Goal: Information Seeking & Learning: Learn about a topic

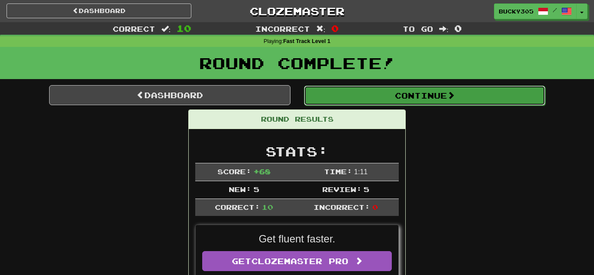
click at [383, 96] on button "Continue" at bounding box center [424, 96] width 241 height 20
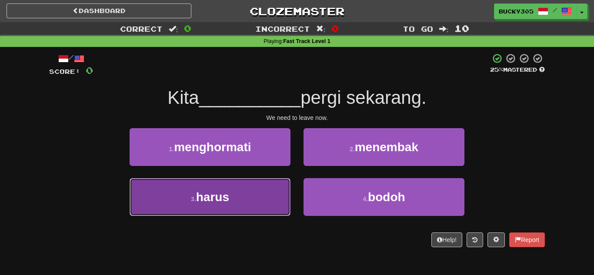
click at [254, 198] on button "3 . harus" at bounding box center [210, 197] width 161 height 38
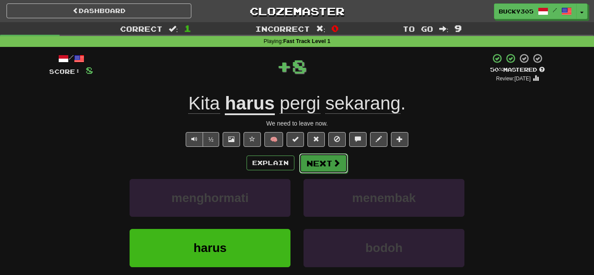
click at [325, 163] on button "Next" at bounding box center [323, 164] width 49 height 20
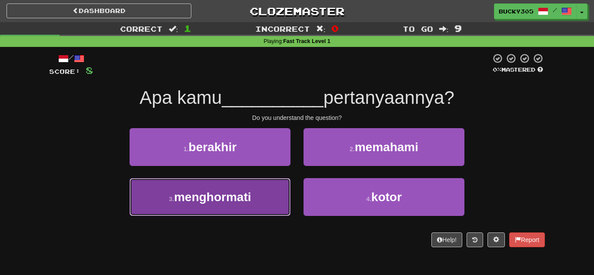
click at [228, 204] on span "menghormati" at bounding box center [212, 197] width 77 height 13
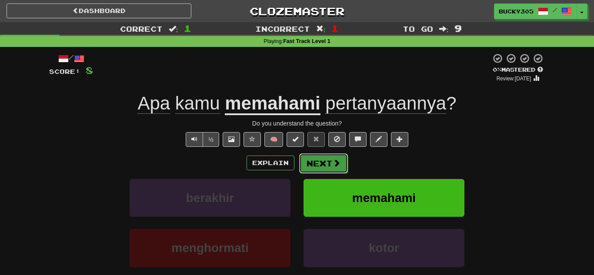
click at [321, 158] on button "Next" at bounding box center [323, 164] width 49 height 20
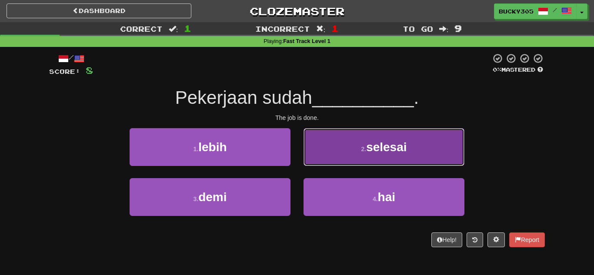
click at [346, 144] on button "2 . selesai" at bounding box center [384, 147] width 161 height 38
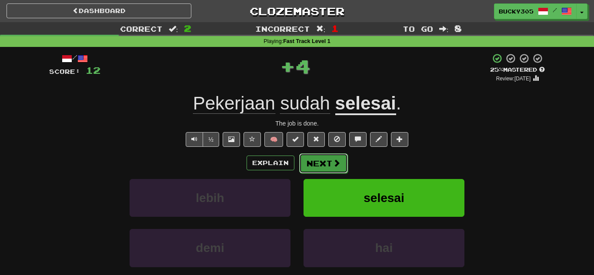
click at [319, 166] on button "Next" at bounding box center [323, 164] width 49 height 20
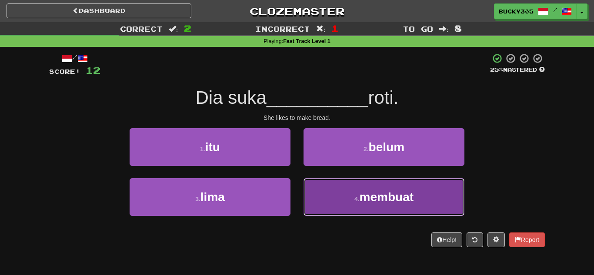
click at [385, 205] on button "4 . membuat" at bounding box center [384, 197] width 161 height 38
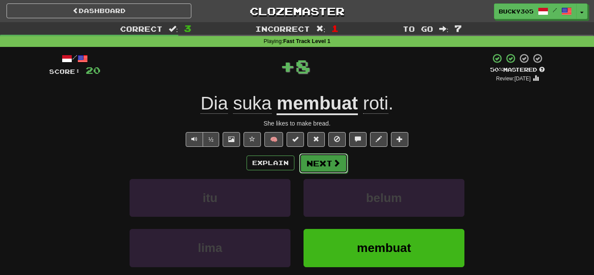
click at [330, 168] on button "Next" at bounding box center [323, 164] width 49 height 20
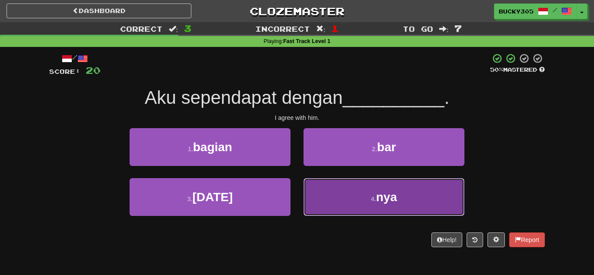
click at [416, 211] on button "4 . nya" at bounding box center [384, 197] width 161 height 38
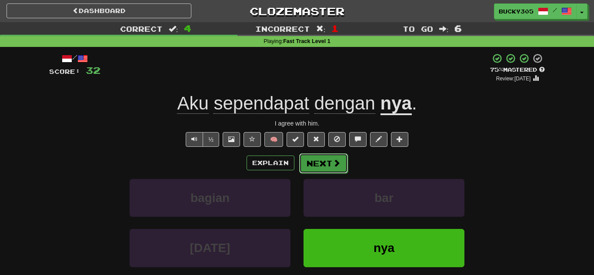
click at [319, 161] on button "Next" at bounding box center [323, 164] width 49 height 20
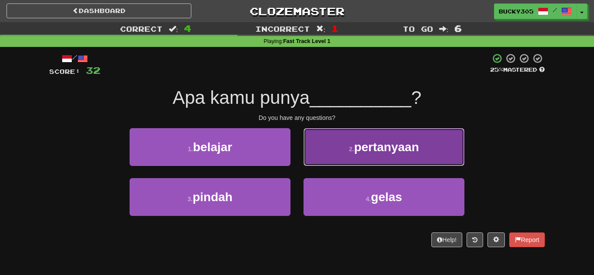
click at [363, 141] on span "pertanyaan" at bounding box center [386, 147] width 65 height 13
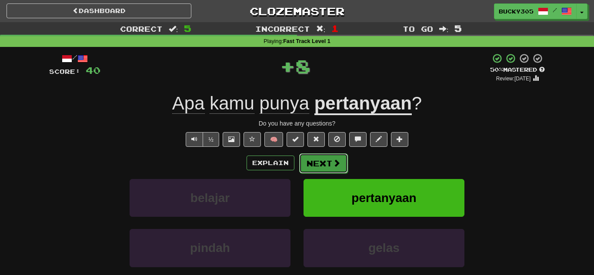
click at [328, 164] on button "Next" at bounding box center [323, 164] width 49 height 20
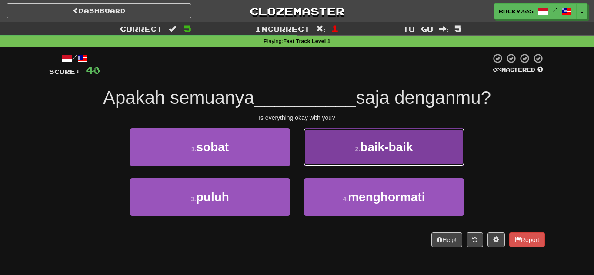
click at [355, 148] on small "2 ." at bounding box center [357, 149] width 5 height 7
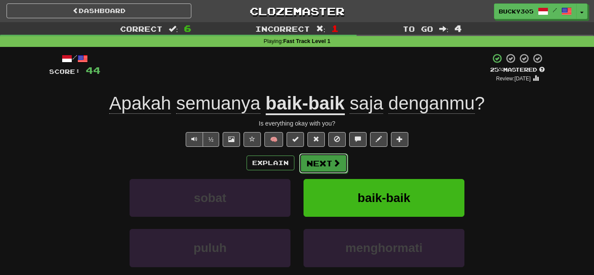
click at [308, 167] on button "Next" at bounding box center [323, 164] width 49 height 20
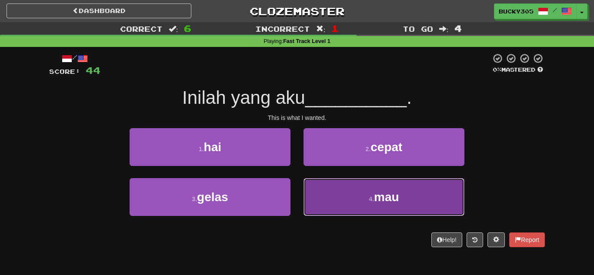
click at [352, 195] on button "4 . mau" at bounding box center [384, 197] width 161 height 38
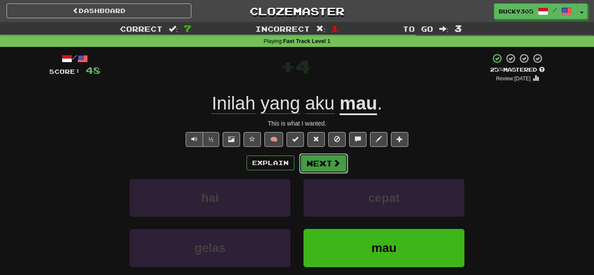
click at [331, 163] on button "Next" at bounding box center [323, 164] width 49 height 20
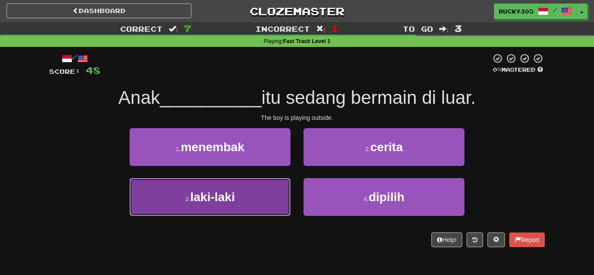
click at [231, 201] on span "laki-laki" at bounding box center [212, 197] width 45 height 13
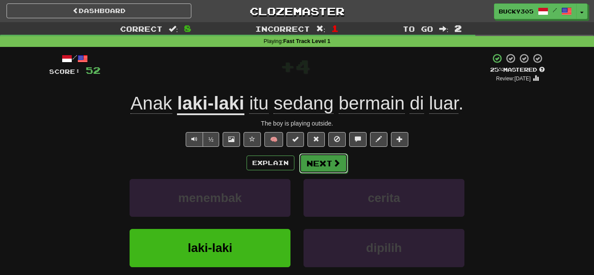
click at [334, 170] on button "Next" at bounding box center [323, 164] width 49 height 20
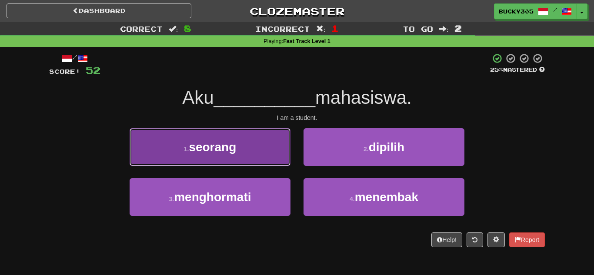
click at [219, 153] on span "seorang" at bounding box center [212, 147] width 47 height 13
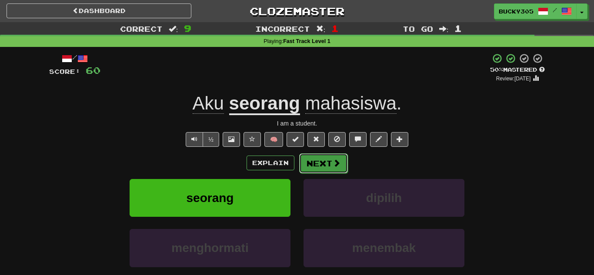
click at [334, 166] on span at bounding box center [337, 163] width 8 height 8
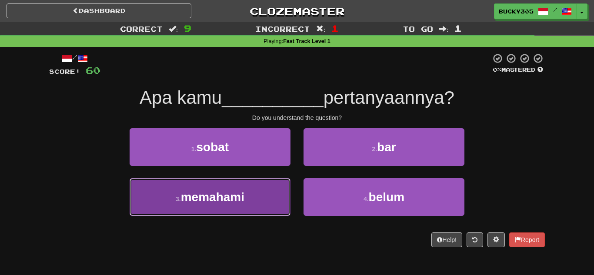
click at [253, 208] on button "3 . memahami" at bounding box center [210, 197] width 161 height 38
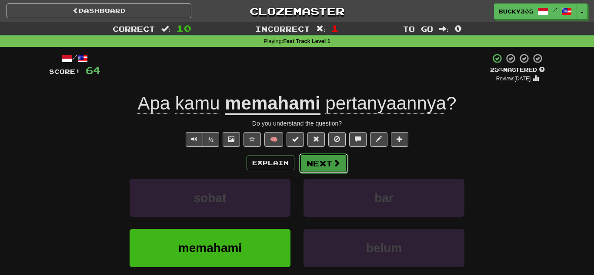
click at [320, 163] on button "Next" at bounding box center [323, 164] width 49 height 20
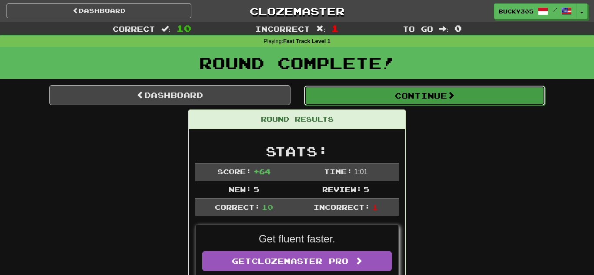
click at [455, 93] on span at bounding box center [451, 95] width 8 height 8
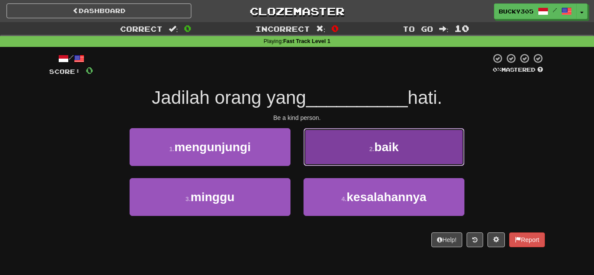
click at [387, 163] on button "2 . baik" at bounding box center [384, 147] width 161 height 38
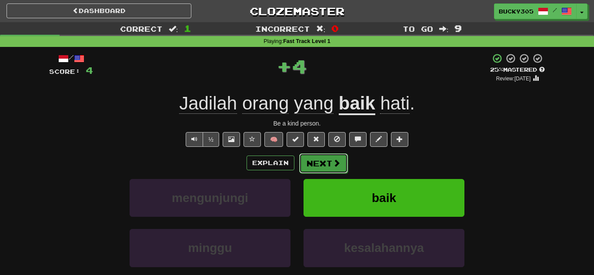
click at [327, 159] on button "Next" at bounding box center [323, 164] width 49 height 20
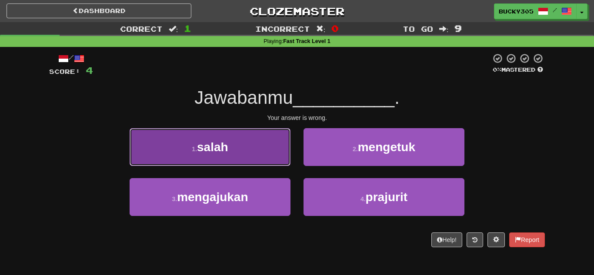
click at [258, 146] on button "1 . salah" at bounding box center [210, 147] width 161 height 38
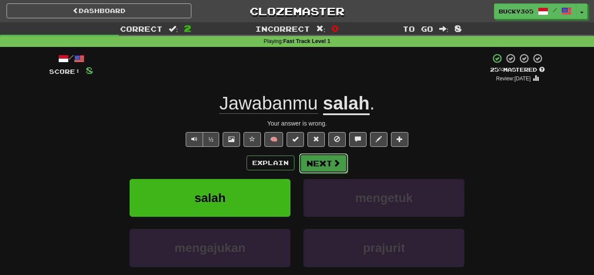
click at [322, 166] on button "Next" at bounding box center [323, 164] width 49 height 20
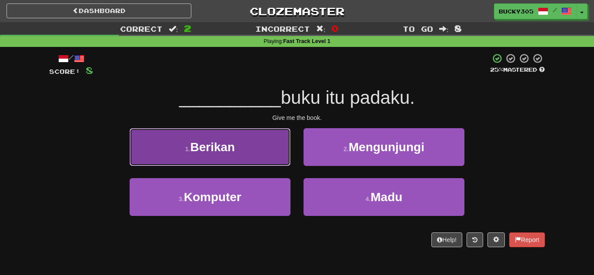
click at [192, 144] on span "Berikan" at bounding box center [212, 147] width 45 height 13
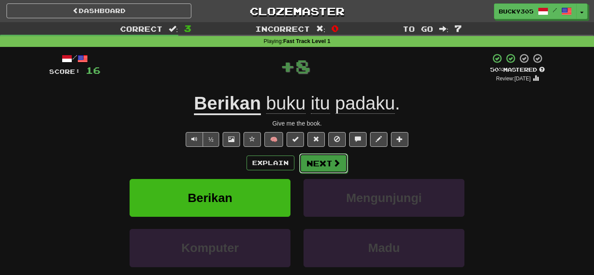
click at [329, 166] on button "Next" at bounding box center [323, 164] width 49 height 20
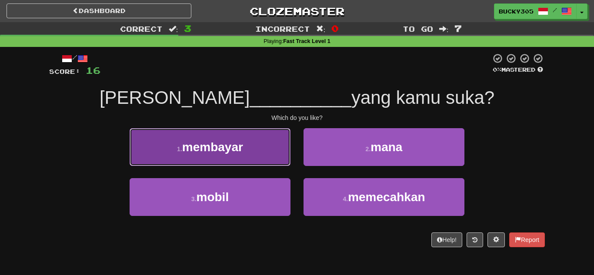
click at [246, 141] on button "1 . membayar" at bounding box center [210, 147] width 161 height 38
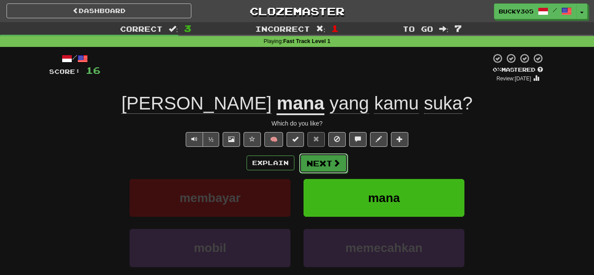
click at [319, 168] on button "Next" at bounding box center [323, 164] width 49 height 20
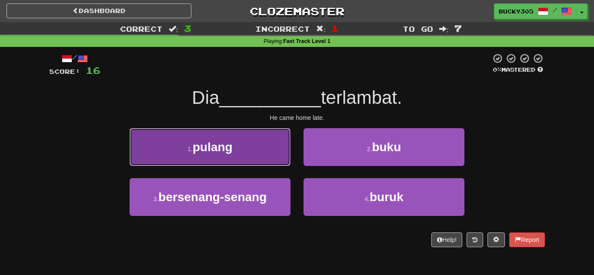
click at [255, 147] on button "1 . pulang" at bounding box center [210, 147] width 161 height 38
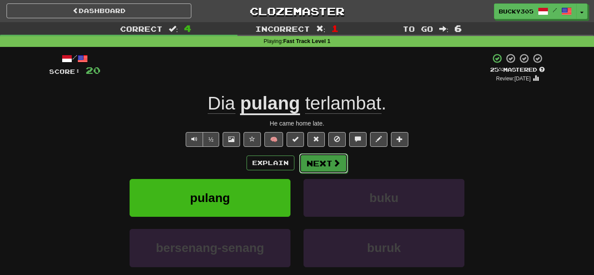
click at [336, 167] on span at bounding box center [337, 163] width 8 height 8
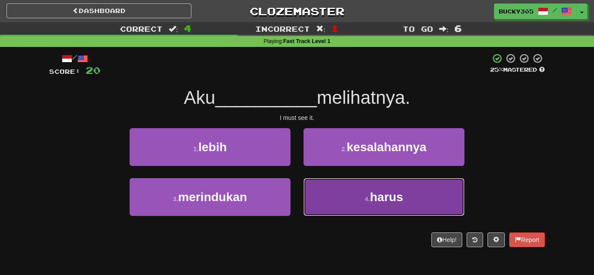
click at [369, 199] on small "4 ." at bounding box center [367, 199] width 5 height 7
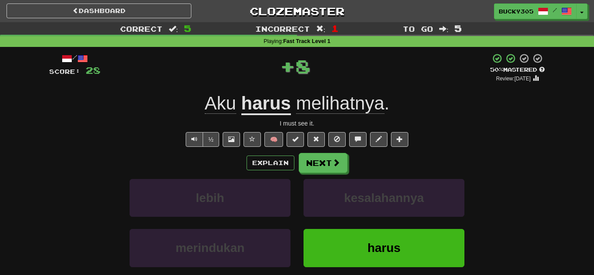
click at [295, 163] on div "Explain Next" at bounding box center [297, 163] width 496 height 20
click at [314, 164] on button "Next" at bounding box center [323, 164] width 49 height 20
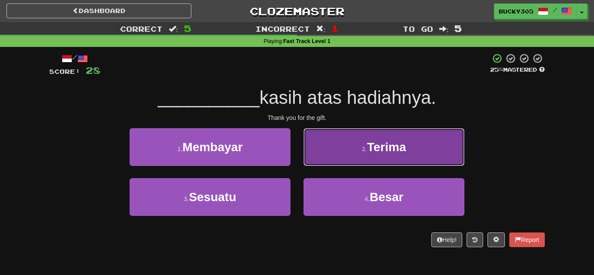
click at [369, 161] on button "2 . [GEOGRAPHIC_DATA]" at bounding box center [384, 147] width 161 height 38
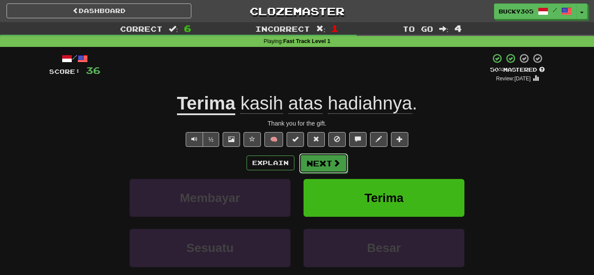
click at [325, 166] on button "Next" at bounding box center [323, 164] width 49 height 20
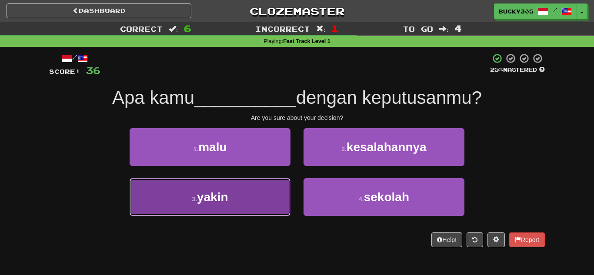
click at [264, 209] on button "3 . yakin" at bounding box center [210, 197] width 161 height 38
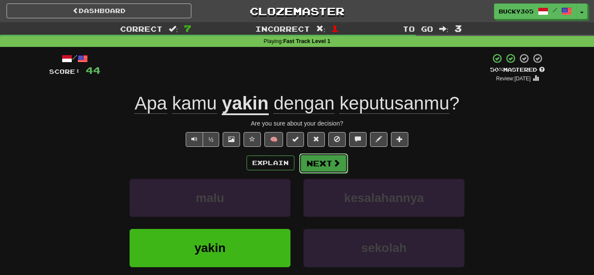
click at [326, 168] on button "Next" at bounding box center [323, 164] width 49 height 20
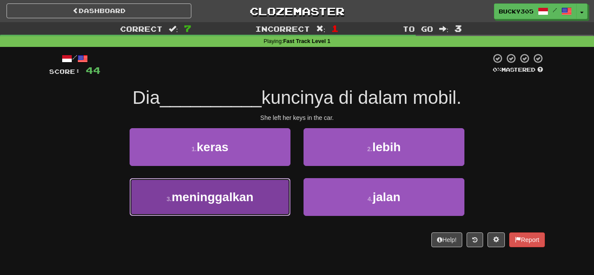
click at [254, 205] on button "3 . meninggalkan" at bounding box center [210, 197] width 161 height 38
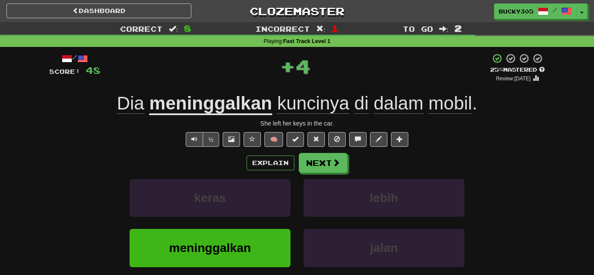
click at [310, 174] on div "Explain Next keras lebih meninggalkan jalan Learn more: keras lebih meninggalka…" at bounding box center [297, 223] width 496 height 140
click at [319, 167] on button "Next" at bounding box center [323, 164] width 49 height 20
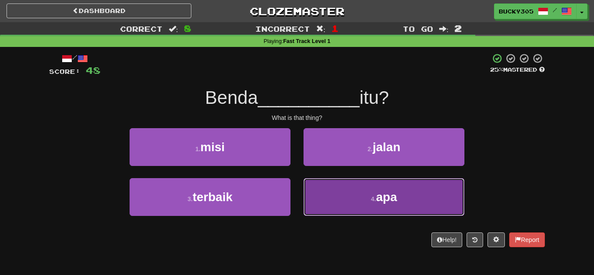
click at [347, 208] on button "4 . apa" at bounding box center [384, 197] width 161 height 38
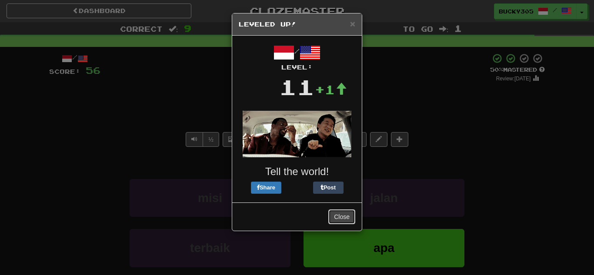
click at [340, 220] on button "Close" at bounding box center [342, 217] width 27 height 15
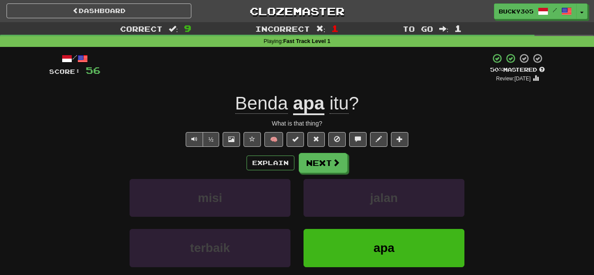
click at [340, 220] on div "jalan" at bounding box center [384, 204] width 174 height 50
